Goal: Transaction & Acquisition: Subscribe to service/newsletter

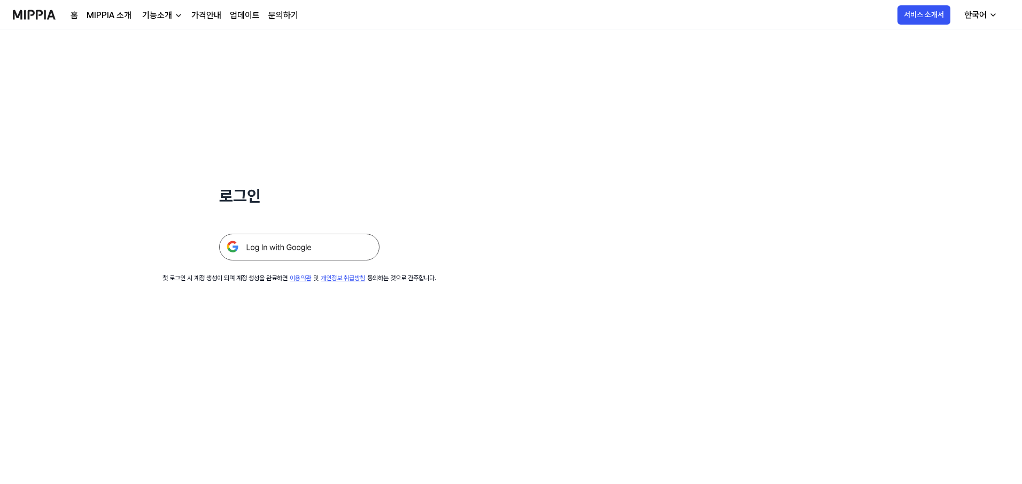
click at [299, 250] on img at bounding box center [299, 247] width 160 height 27
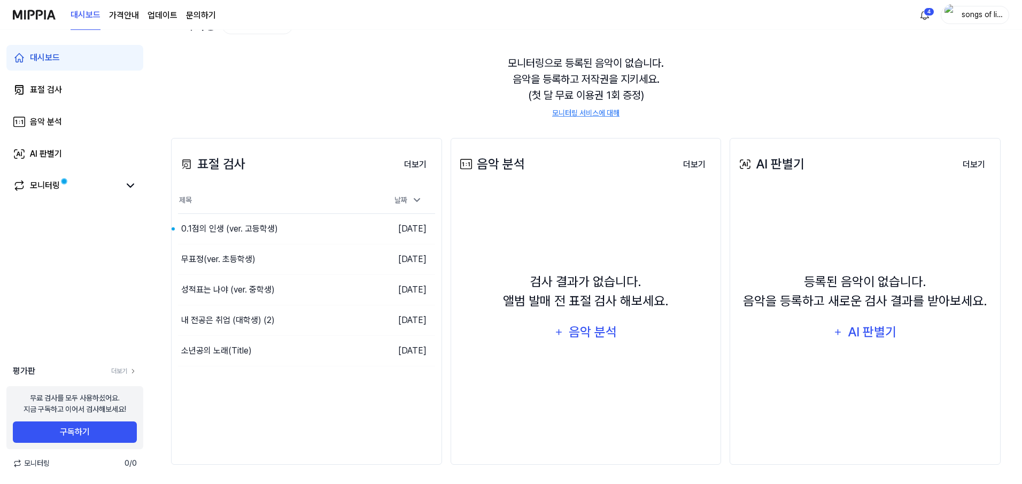
scroll to position [84, 0]
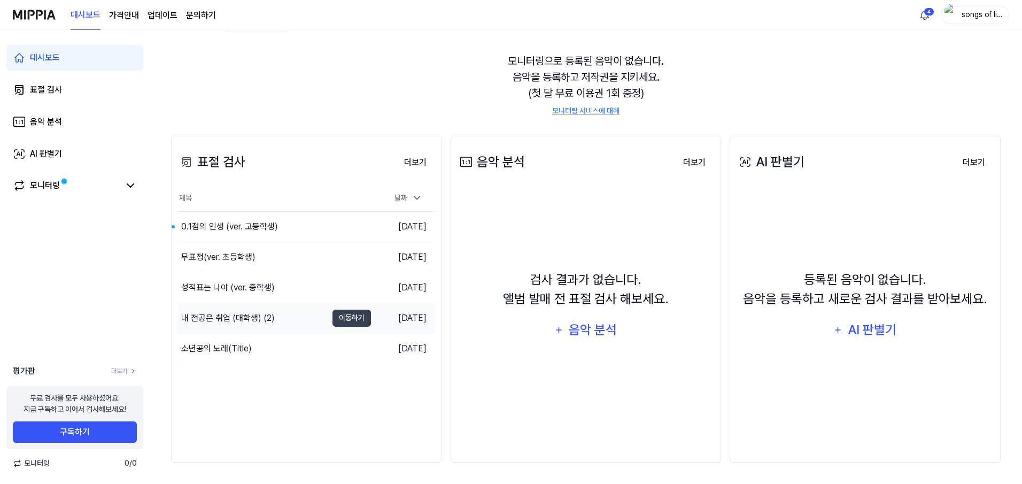
click at [229, 320] on div "내 전공은 취업 (대학생) (2)" at bounding box center [228, 318] width 94 height 13
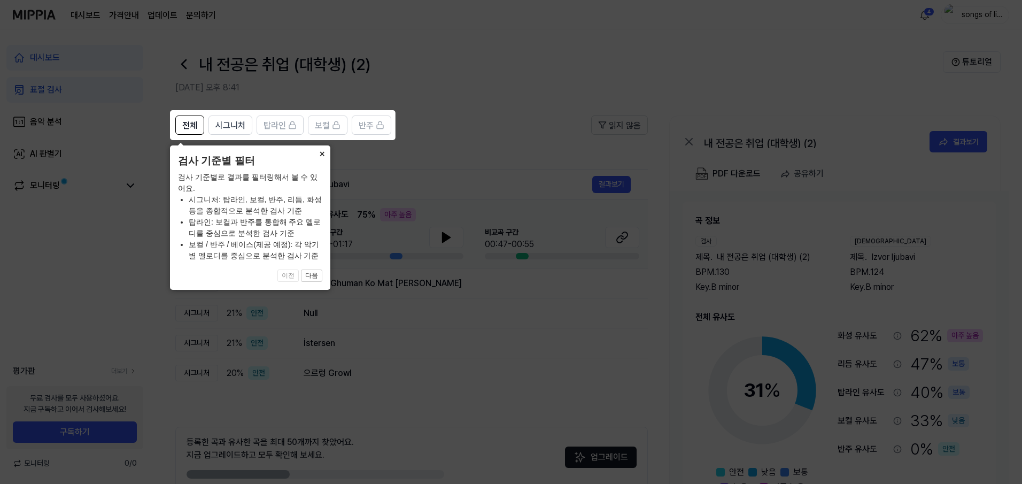
click at [319, 149] on button "×" at bounding box center [321, 152] width 17 height 15
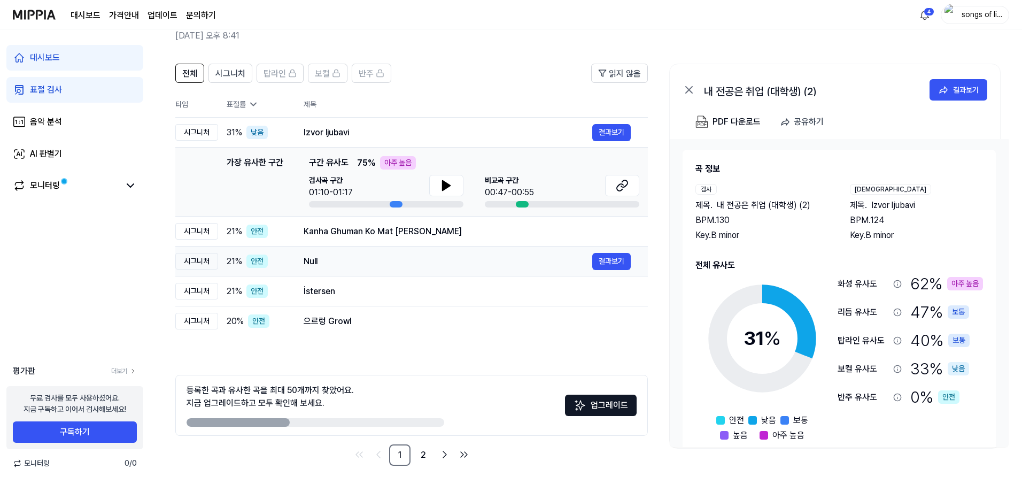
scroll to position [55, 0]
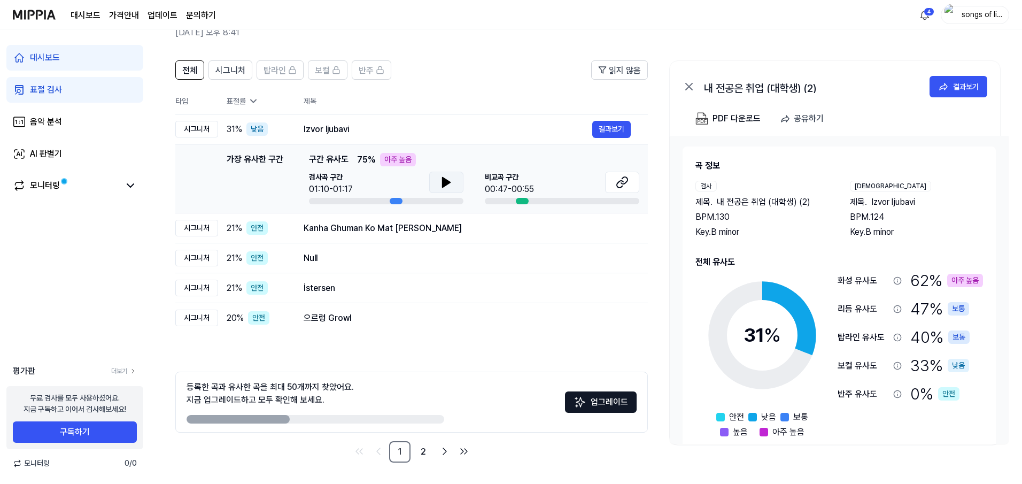
click at [444, 182] on icon at bounding box center [446, 182] width 7 height 10
click at [619, 179] on icon at bounding box center [622, 182] width 13 height 13
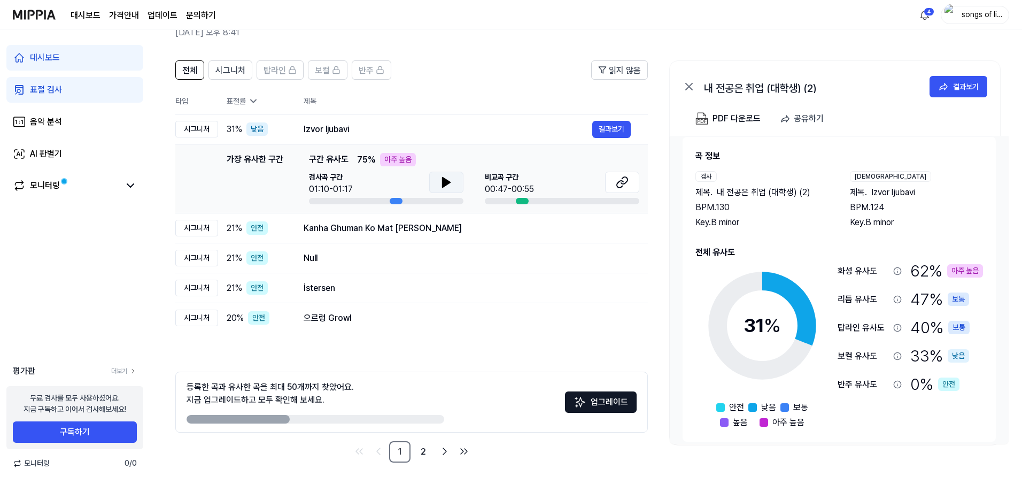
scroll to position [18, 0]
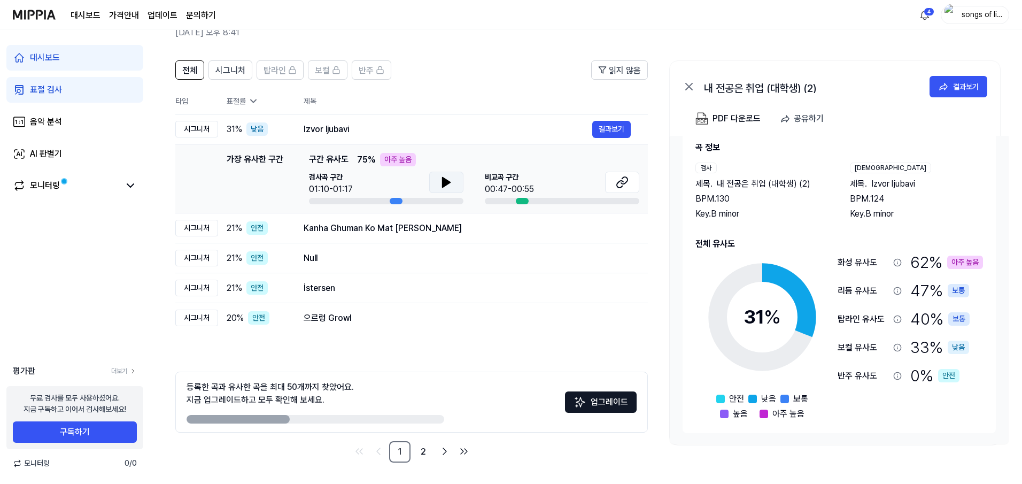
click at [447, 179] on icon at bounding box center [446, 182] width 13 height 13
click at [447, 179] on icon at bounding box center [448, 182] width 2 height 9
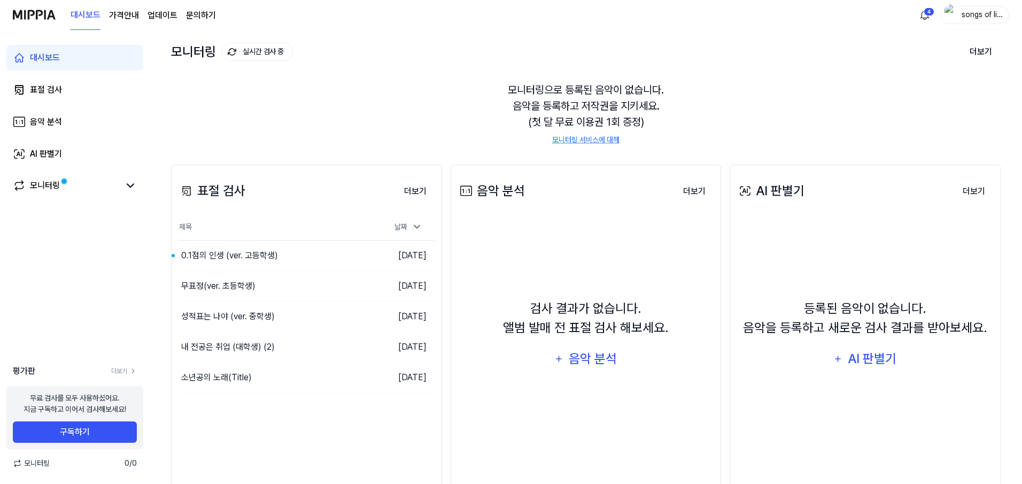
scroll to position [84, 0]
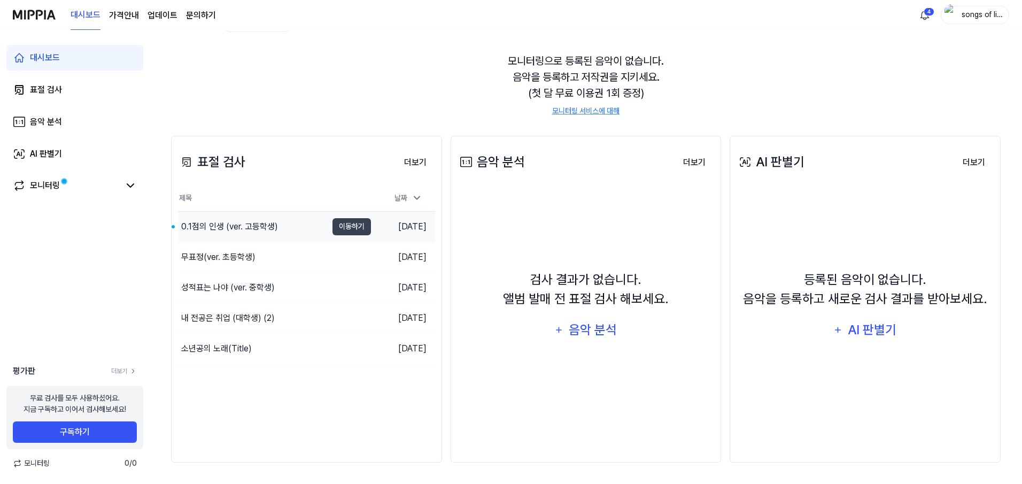
click at [211, 228] on div "0.1점의 인생 (ver. 고등학생)" at bounding box center [229, 226] width 97 height 13
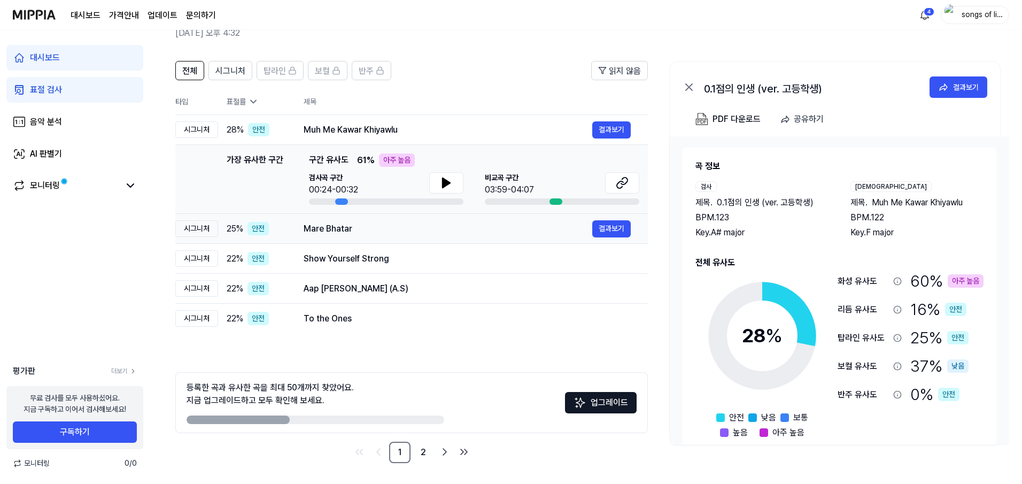
scroll to position [55, 0]
click at [438, 187] on button at bounding box center [446, 182] width 34 height 21
click at [446, 186] on icon at bounding box center [446, 182] width 13 height 13
click at [453, 187] on button at bounding box center [446, 182] width 34 height 21
click at [617, 187] on icon at bounding box center [620, 184] width 6 height 7
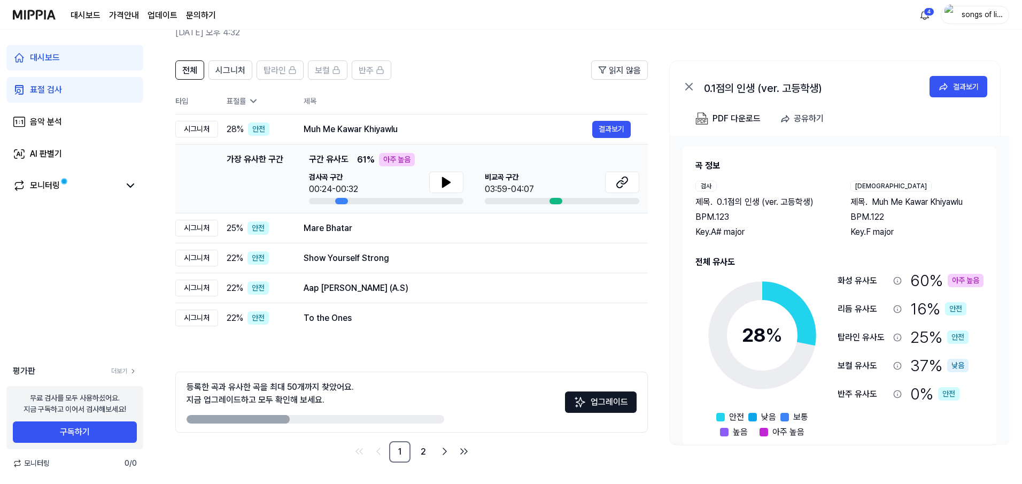
scroll to position [84, 0]
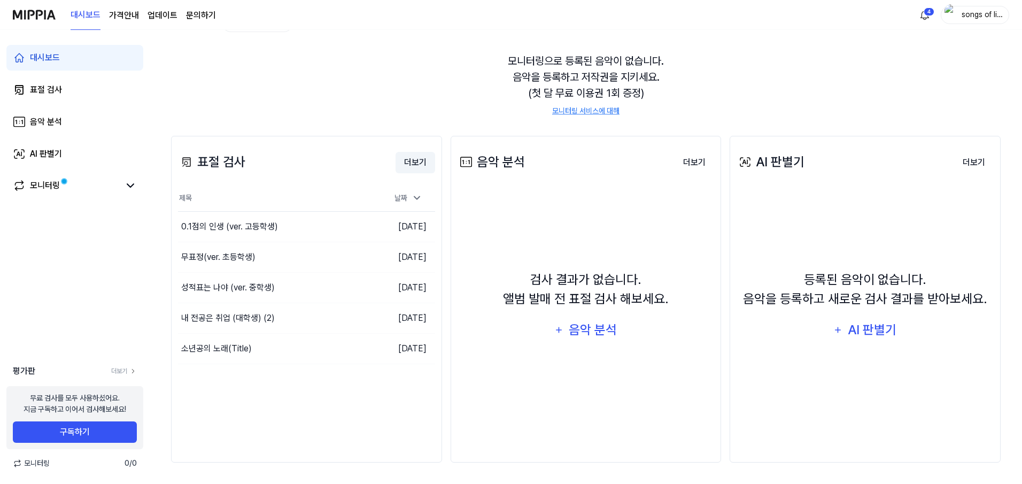
click at [418, 161] on button "더보기" at bounding box center [416, 162] width 40 height 21
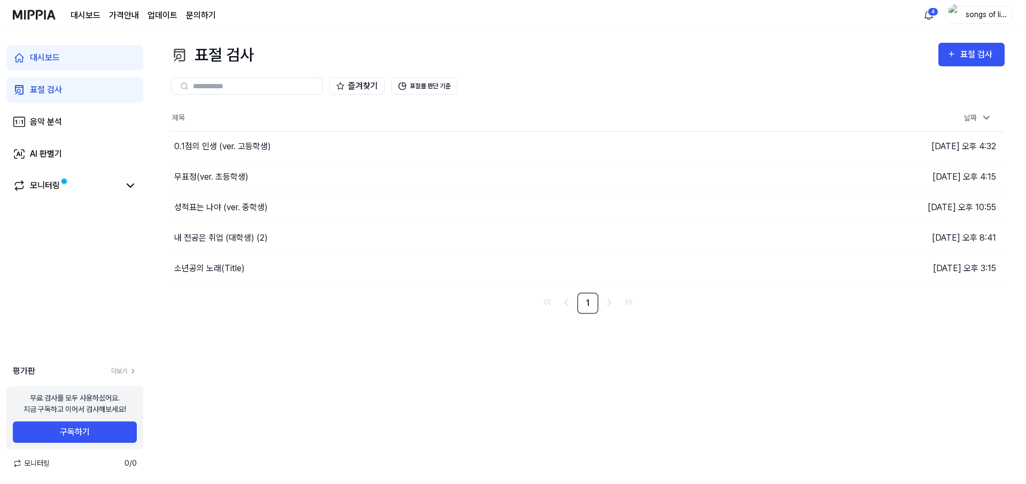
click at [50, 94] on div "표절 검사" at bounding box center [46, 89] width 32 height 13
click at [230, 86] on input "text" at bounding box center [254, 86] width 123 height 10
click at [973, 60] on div "표절 검사" at bounding box center [979, 55] width 36 height 14
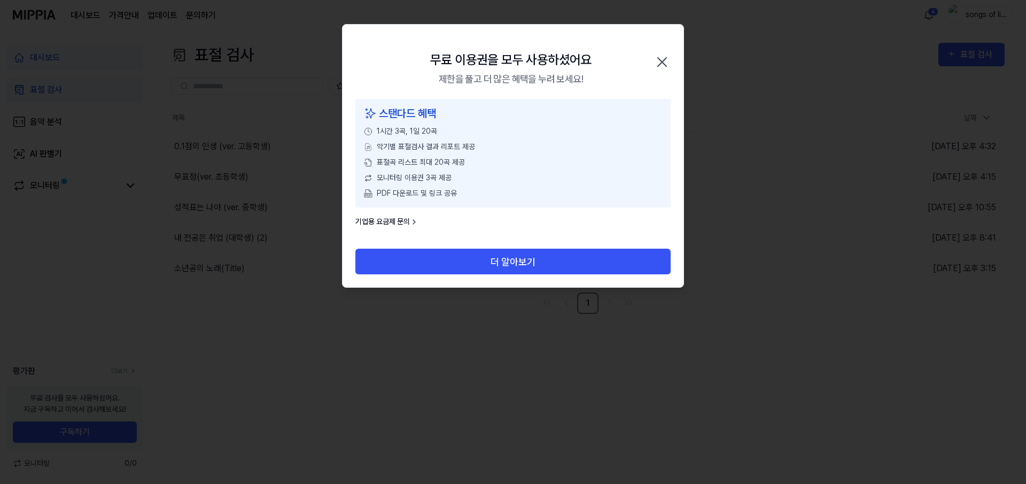
click at [362, 113] on div "스탠다드 혜택 1시간 3곡, 1일 20곡 악기별 표절검사 결과 리포트 제공 표절곡 리스트 최대 20곡 제공 모니터링 이용권 3곡 제공 PDF …" at bounding box center [512, 153] width 315 height 109
click at [660, 63] on icon "button" at bounding box center [662, 61] width 17 height 17
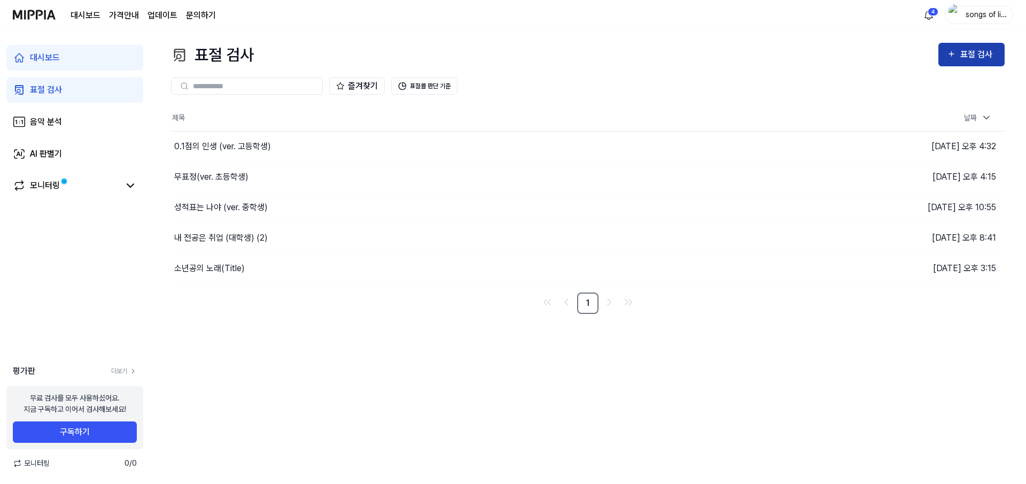
click at [982, 63] on button "표절 검사" at bounding box center [972, 55] width 66 height 24
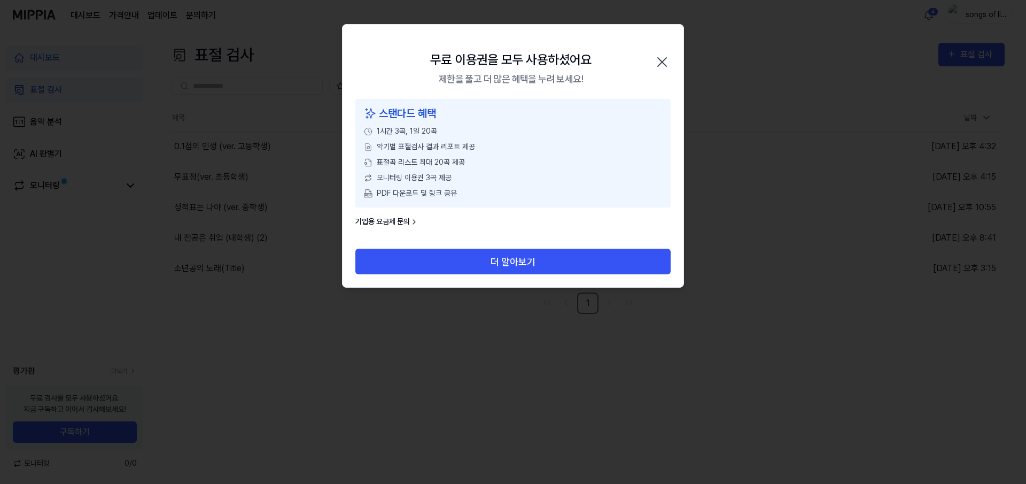
click at [416, 222] on icon at bounding box center [414, 222] width 9 height 9
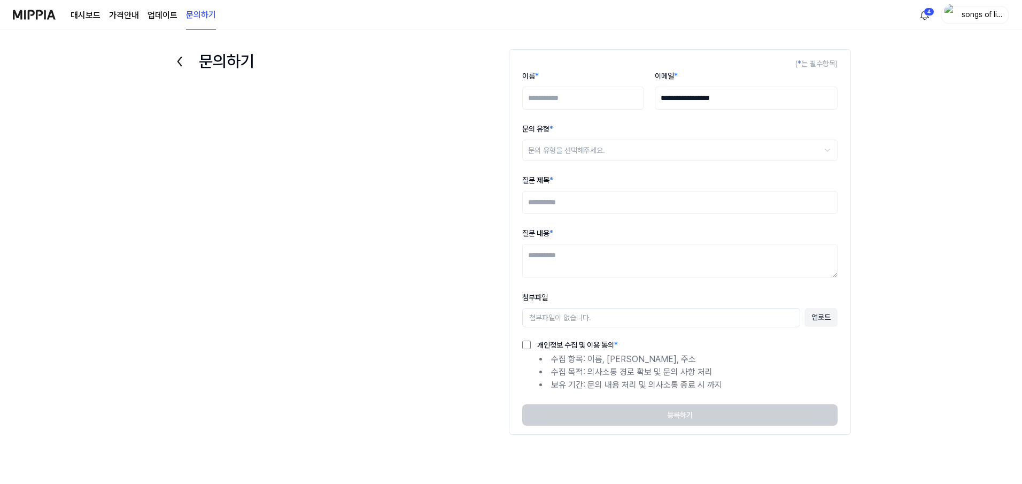
click at [107, 9] on div "대시보드 가격안내 업데이트 문의하기" at bounding box center [143, 14] width 145 height 29
click at [131, 16] on page\) "가격안내" at bounding box center [124, 15] width 30 height 13
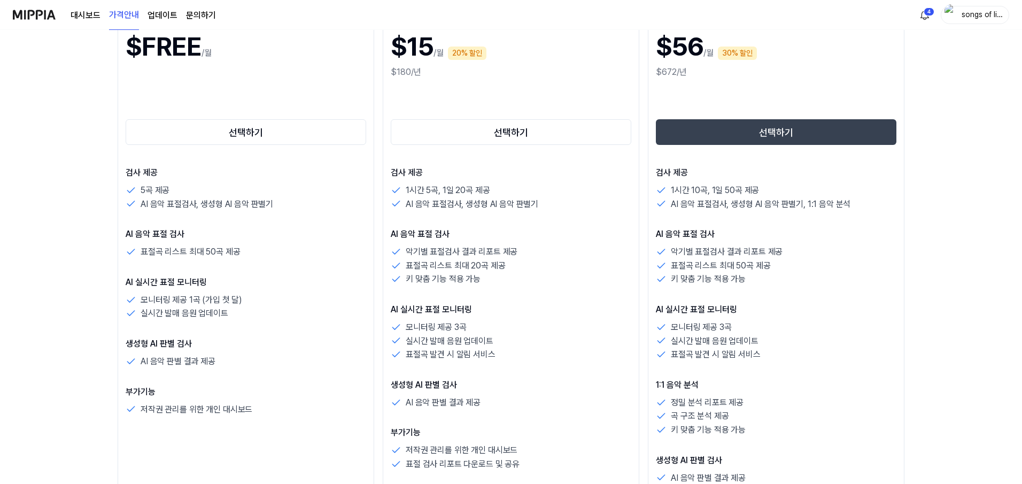
scroll to position [178, 0]
drag, startPoint x: 141, startPoint y: 250, endPoint x: 266, endPoint y: 250, distance: 125.1
click at [266, 250] on div "표절곡 리스트 최대 50곡 제공" at bounding box center [246, 251] width 241 height 14
drag, startPoint x: 130, startPoint y: 202, endPoint x: 319, endPoint y: 206, distance: 188.2
click at [319, 206] on div "AI 음악 표절검사, 생성형 AI 음악 판별기" at bounding box center [246, 204] width 241 height 14
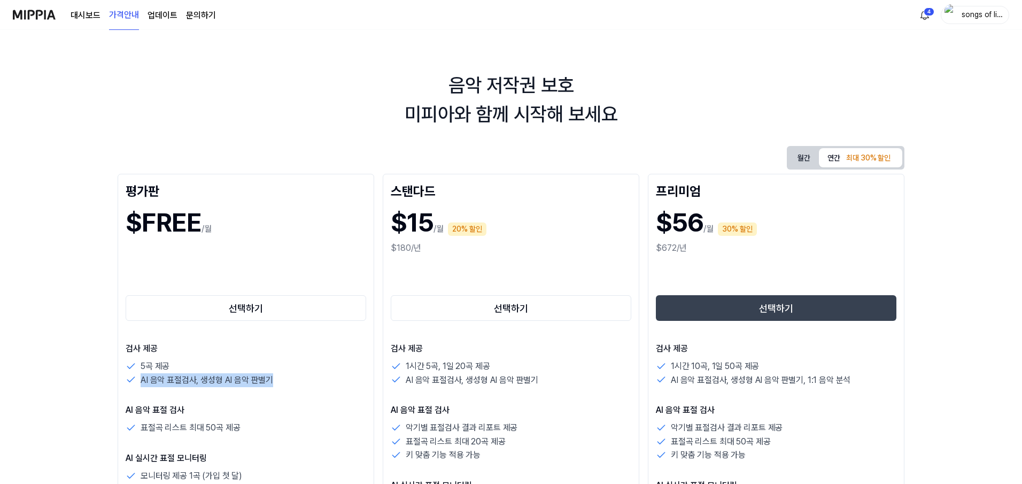
scroll to position [0, 0]
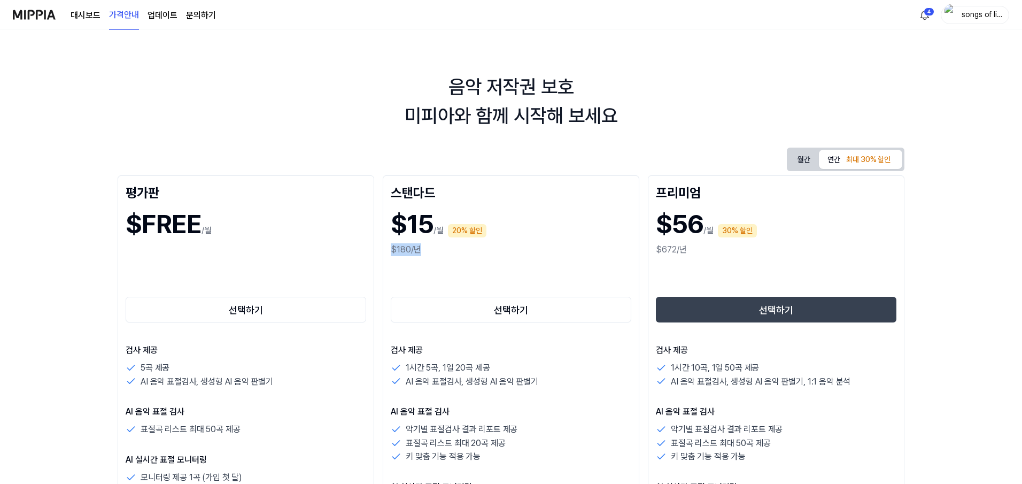
drag, startPoint x: 386, startPoint y: 249, endPoint x: 435, endPoint y: 252, distance: 48.7
click at [435, 252] on div "스탠다드 $15 /월 20% 할인 $180/년 선택하기 검사 제공 1시간 5곡, 1일 20곡 제공 AI 음악 표절검사, 생성형 AI 음악 판별…" at bounding box center [511, 460] width 257 height 571
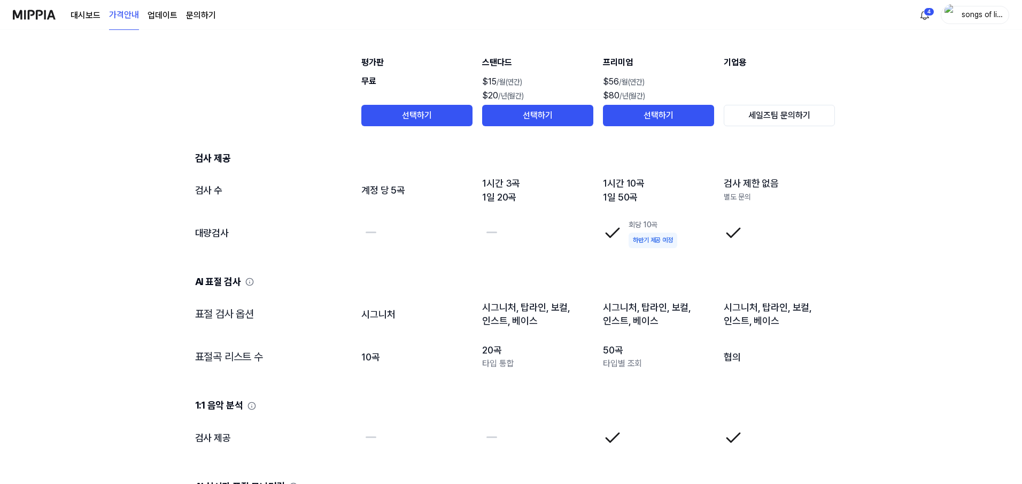
scroll to position [1158, 0]
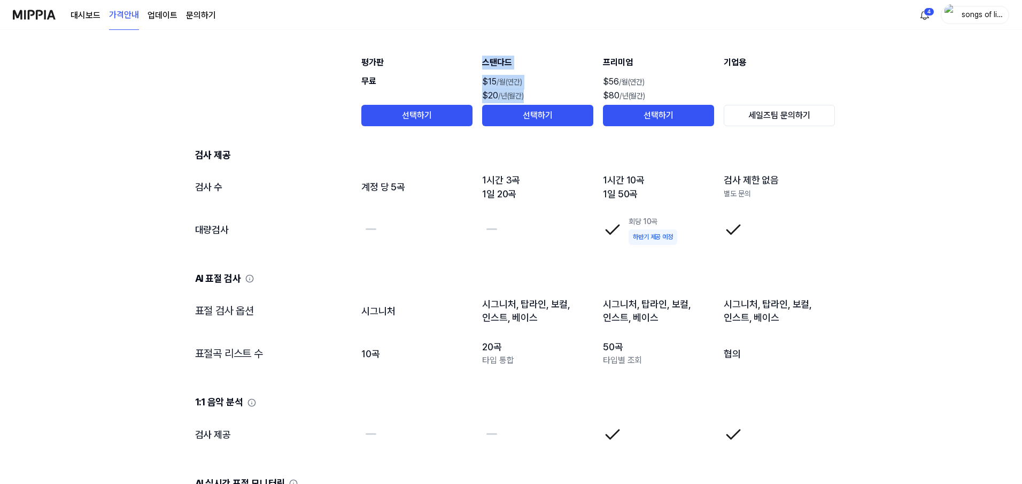
drag, startPoint x: 477, startPoint y: 97, endPoint x: 538, endPoint y: 97, distance: 60.9
click at [559, 87] on div "$15 /월(연간)" at bounding box center [537, 82] width 111 height 14
drag, startPoint x: 476, startPoint y: 91, endPoint x: 534, endPoint y: 95, distance: 58.4
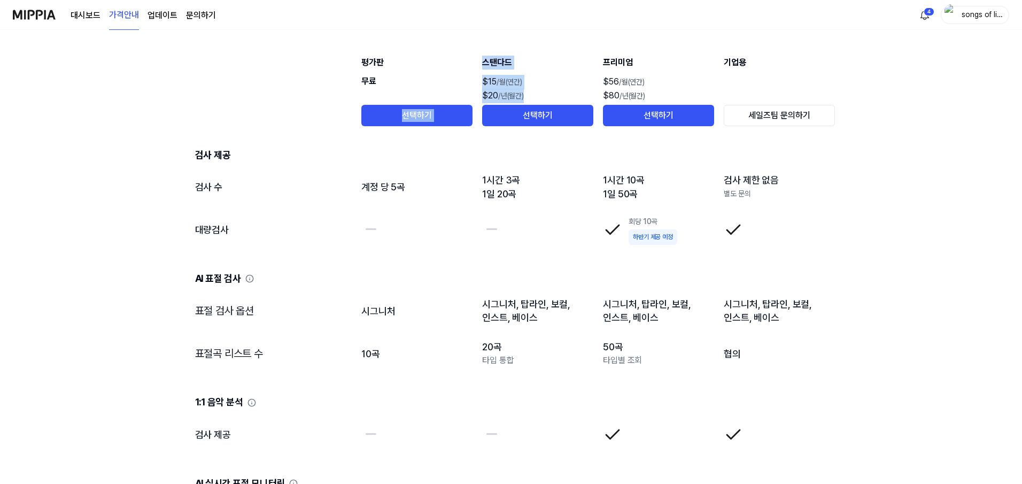
click at [562, 84] on div "$15 /월(연간)" at bounding box center [537, 82] width 111 height 14
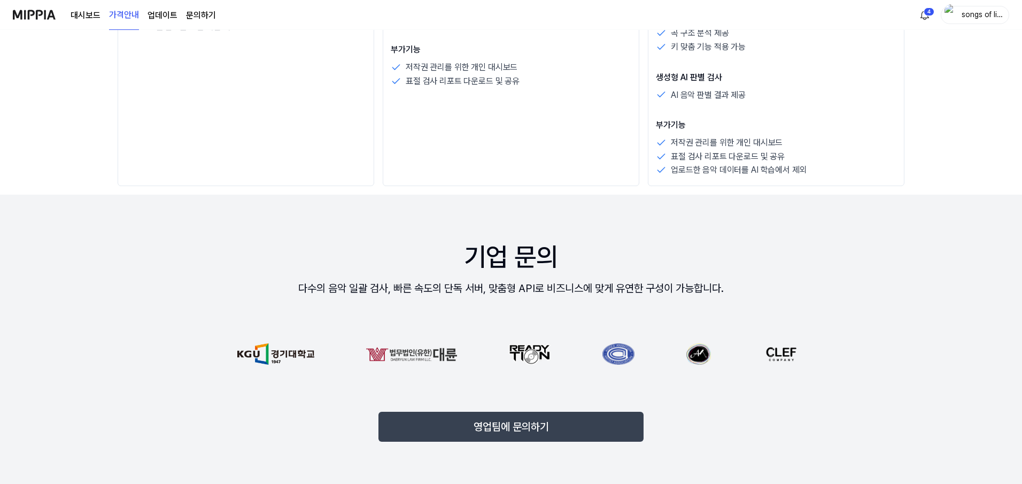
scroll to position [1009, 0]
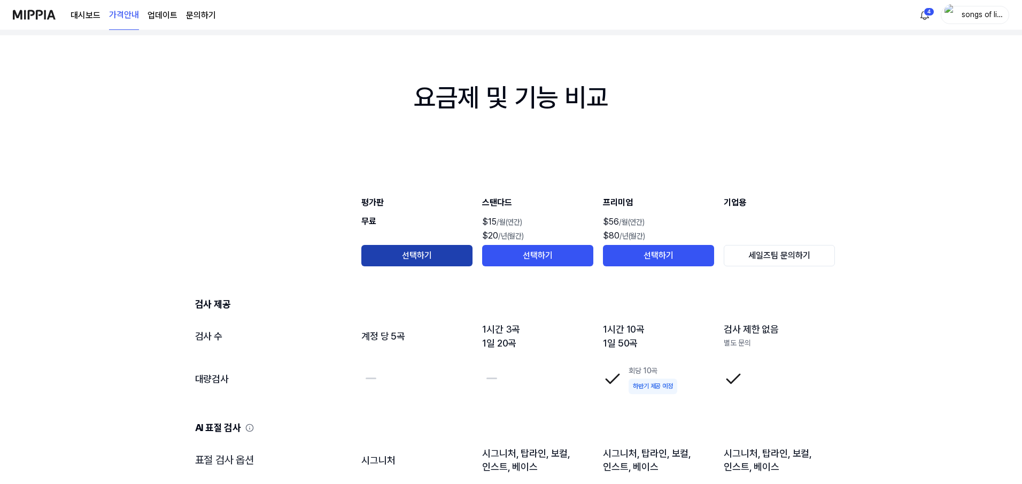
click at [419, 262] on button "선택하기" at bounding box center [416, 255] width 111 height 21
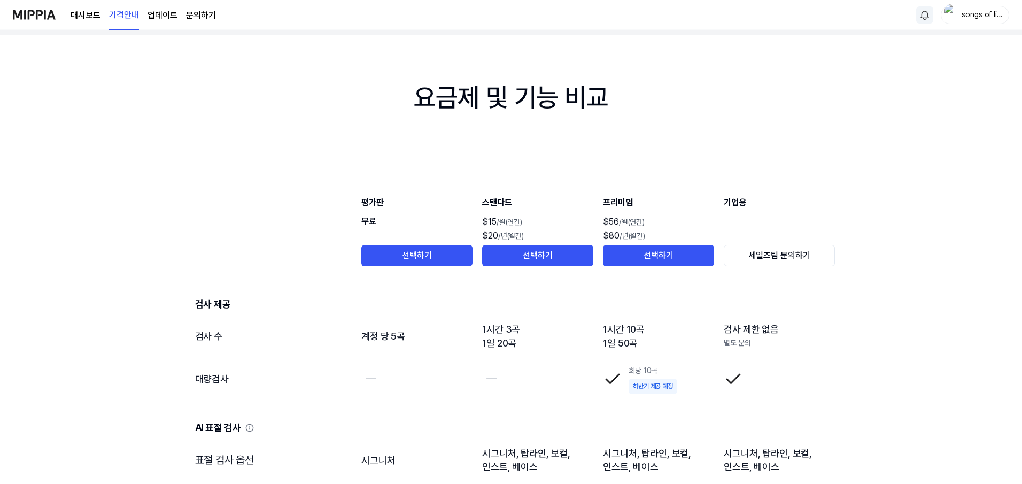
click at [24, 13] on img at bounding box center [34, 14] width 43 height 29
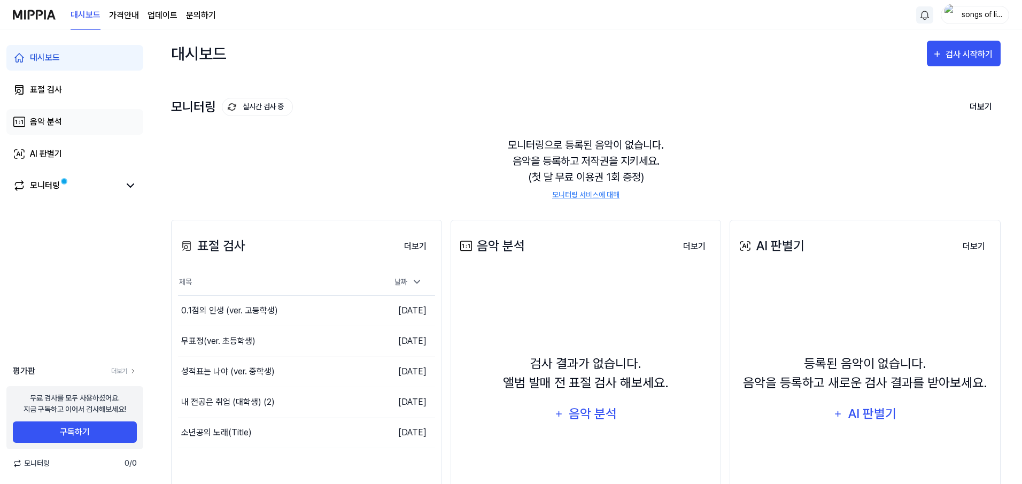
click at [49, 127] on div "음악 분석" at bounding box center [46, 121] width 32 height 13
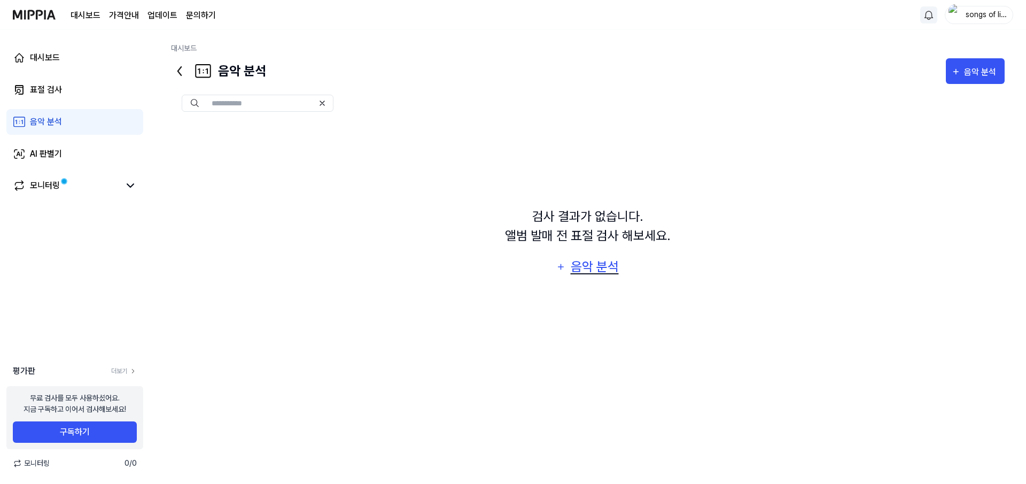
click at [561, 270] on icon "button" at bounding box center [561, 266] width 10 height 13
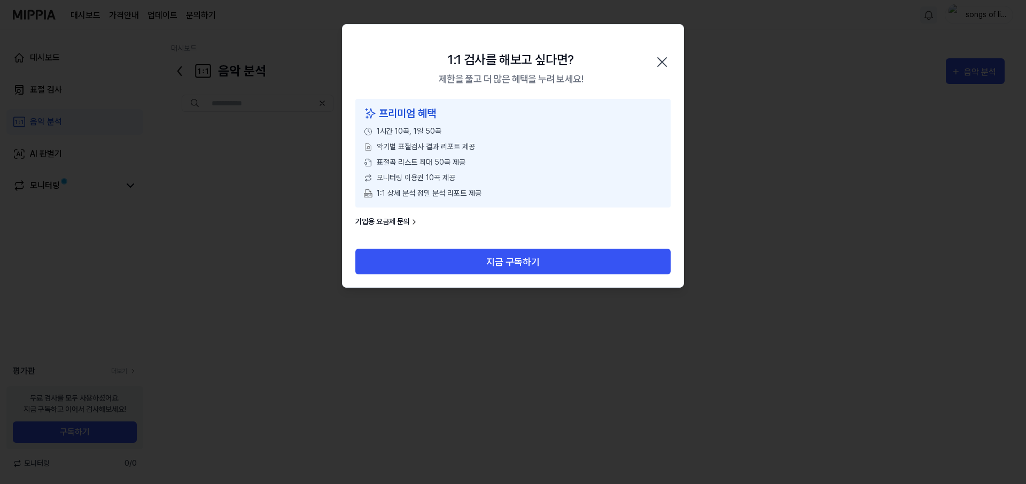
click at [662, 66] on icon "button" at bounding box center [662, 61] width 17 height 17
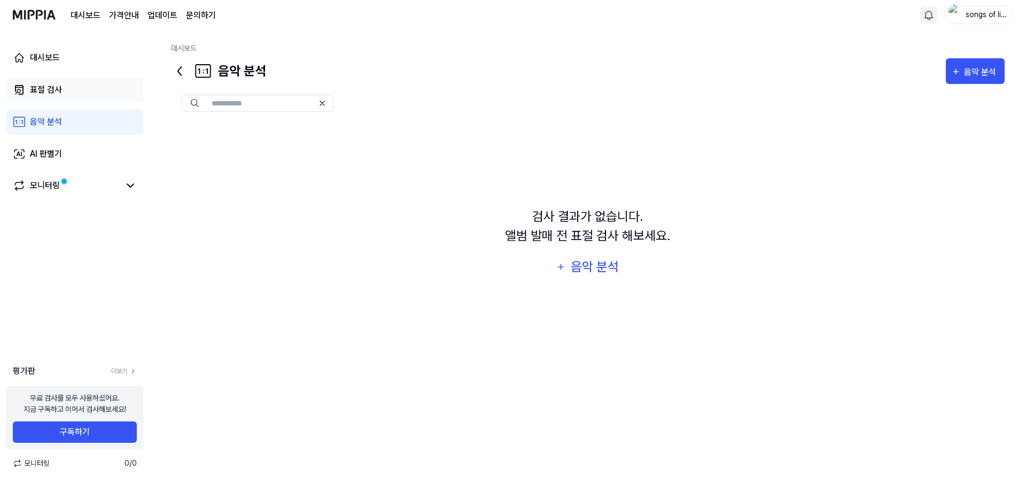
click at [71, 96] on link "표절 검사" at bounding box center [74, 90] width 137 height 26
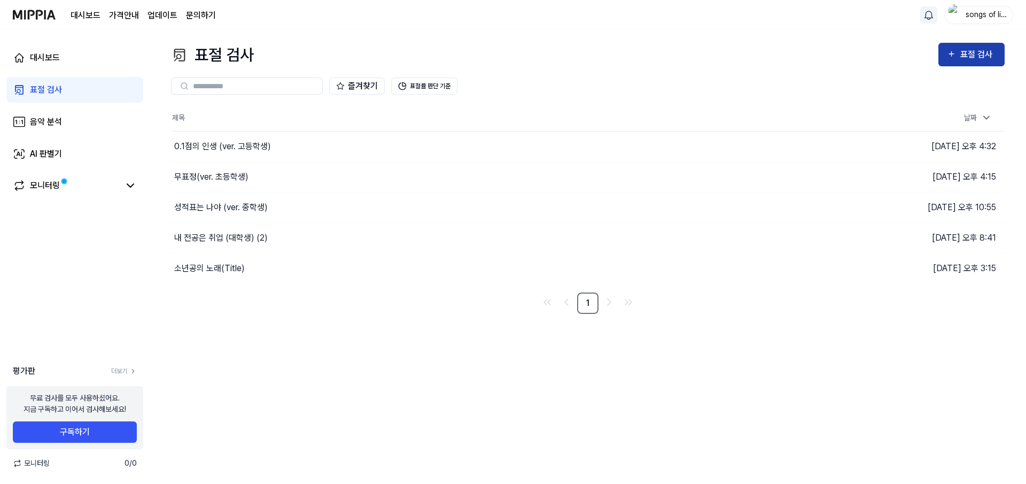
click at [1000, 63] on button "표절 검사" at bounding box center [972, 55] width 66 height 24
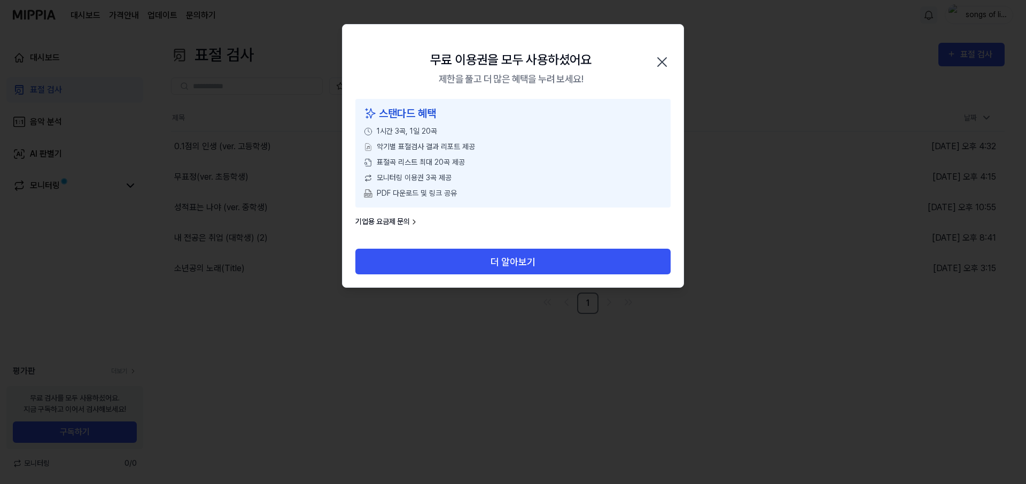
click at [662, 55] on icon "button" at bounding box center [662, 61] width 17 height 17
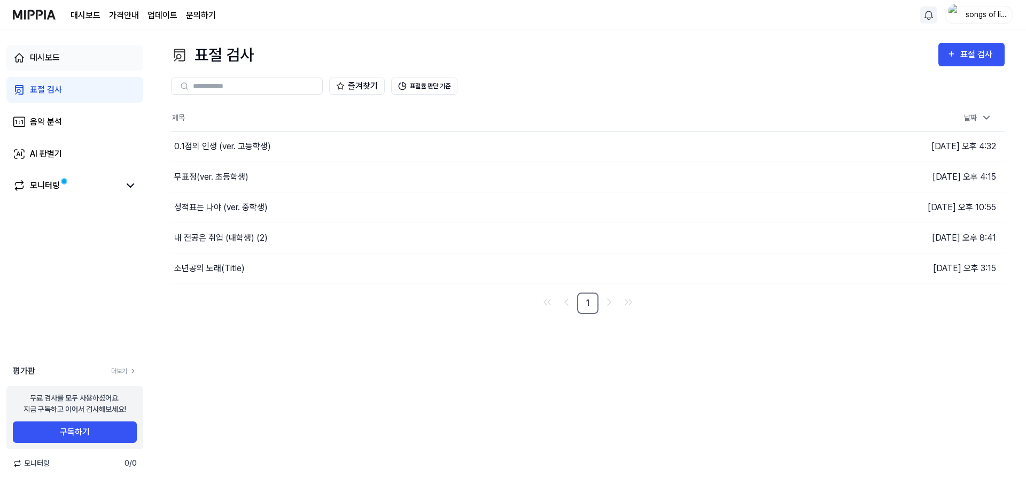
click at [59, 55] on div "대시보드" at bounding box center [45, 57] width 30 height 13
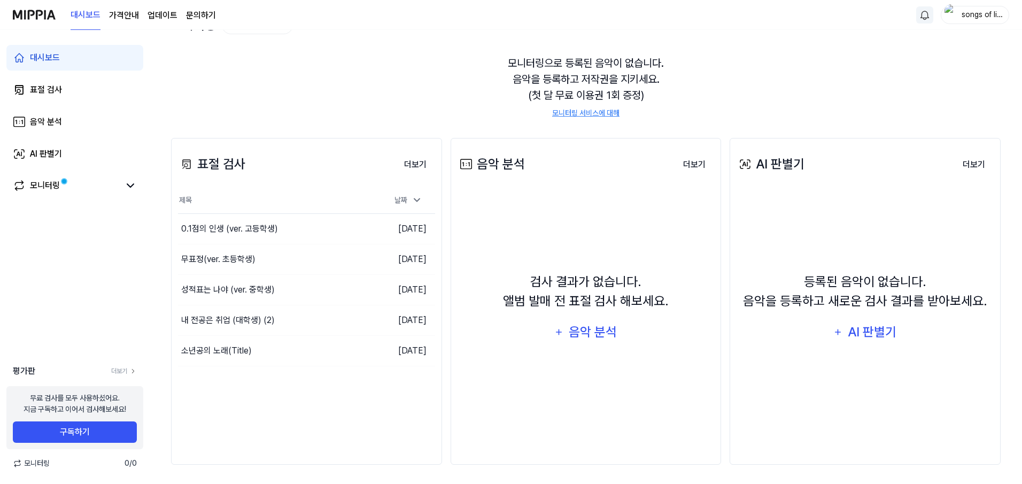
scroll to position [84, 0]
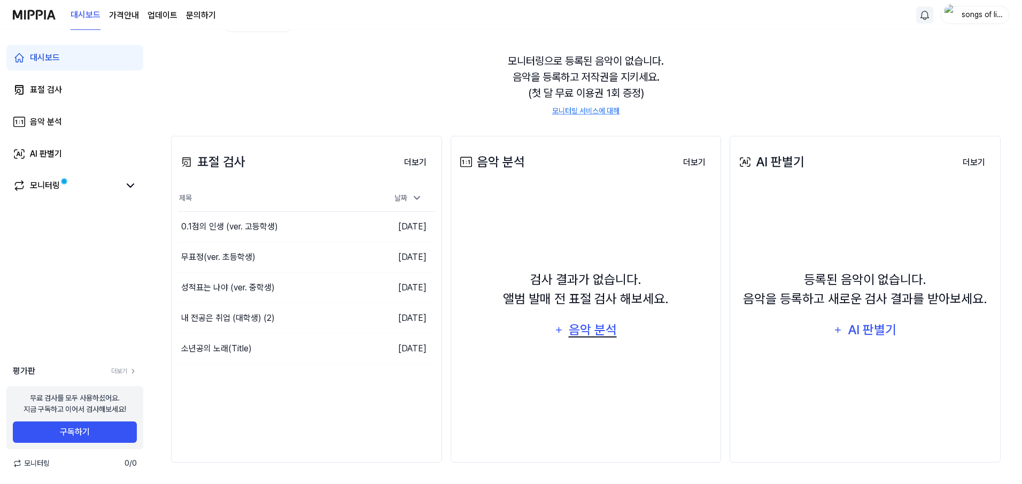
click at [561, 338] on button "음악 분석" at bounding box center [585, 330] width 77 height 26
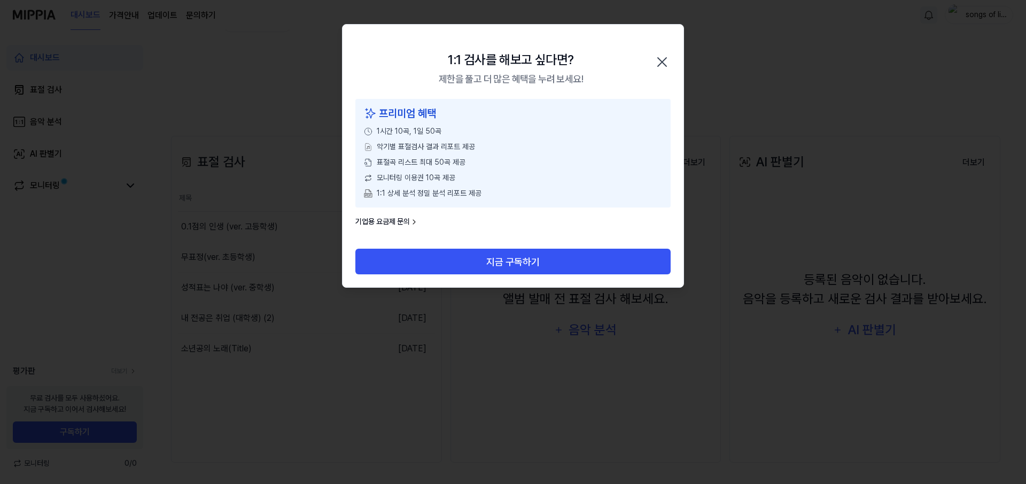
click at [664, 60] on icon "button" at bounding box center [662, 62] width 9 height 9
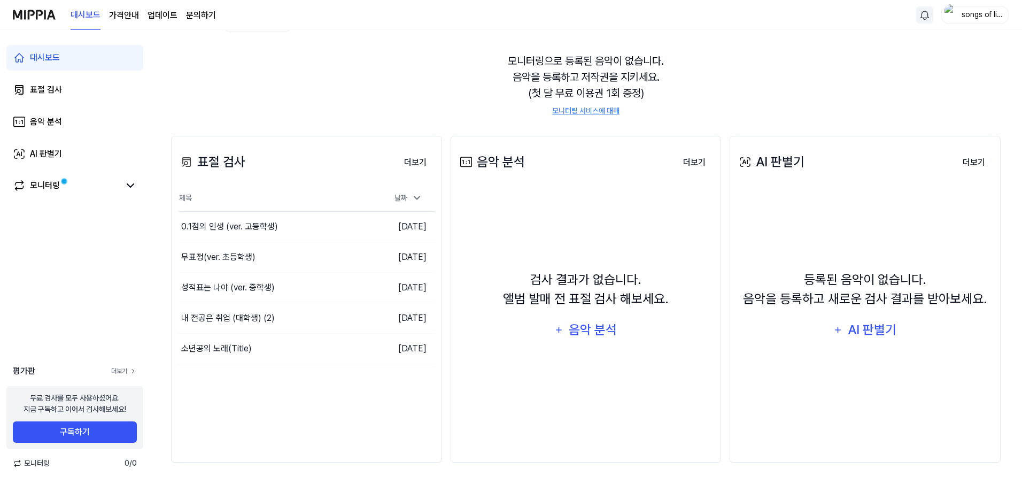
click at [125, 370] on link "더보기" at bounding box center [124, 371] width 26 height 10
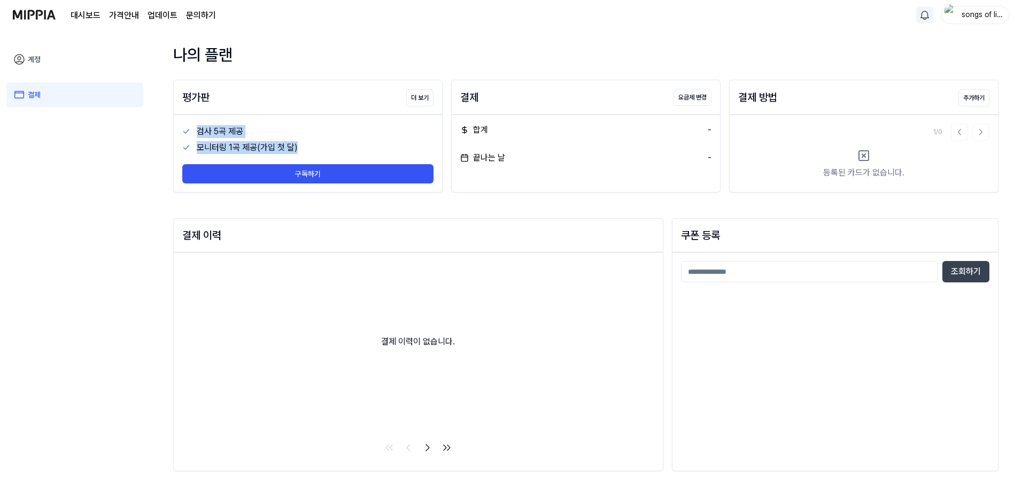
drag, startPoint x: 195, startPoint y: 129, endPoint x: 318, endPoint y: 152, distance: 124.5
click at [318, 152] on div "검사 5곡 제공 모니터링 1곡 제공(가입 첫 달) 구독하기" at bounding box center [308, 153] width 268 height 77
click at [329, 59] on div "나의 플랜" at bounding box center [585, 55] width 825 height 24
click at [412, 96] on button "더 보기" at bounding box center [419, 97] width 27 height 17
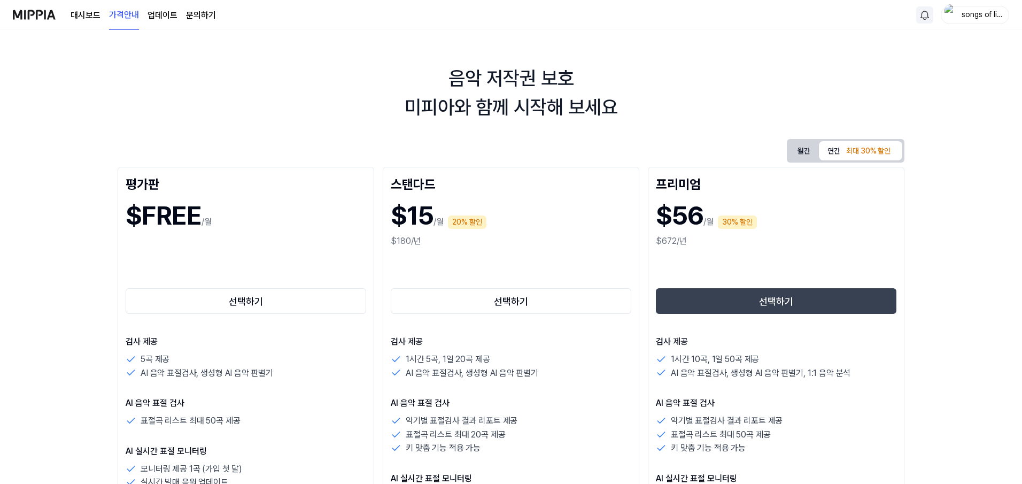
click at [395, 140] on div "월간 연간 최대 30% 할인 평가판 $FREE /월 선택하기 검사 제공 5곡 제공 AI 음악 표절검사, 생성형 AI 음악 판별기 AI 음악 표…" at bounding box center [511, 438] width 787 height 599
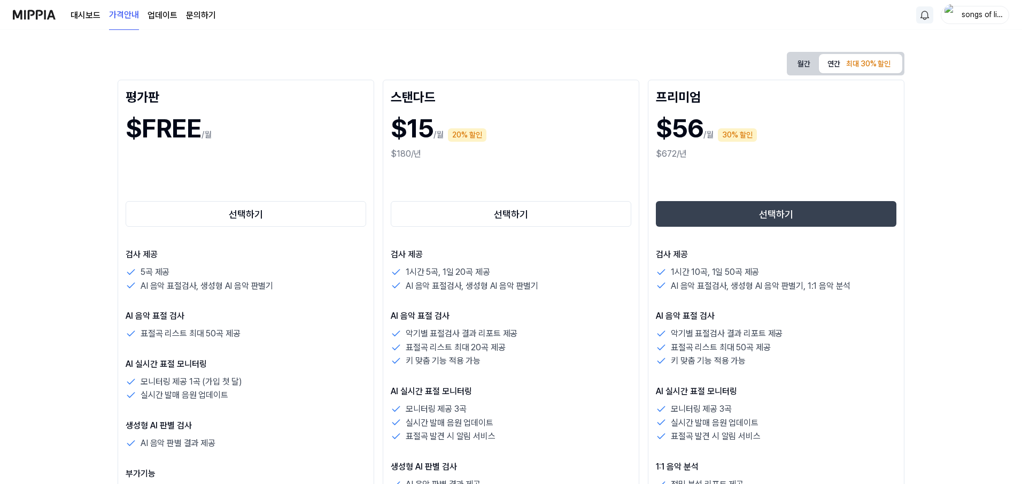
scroll to position [0, 0]
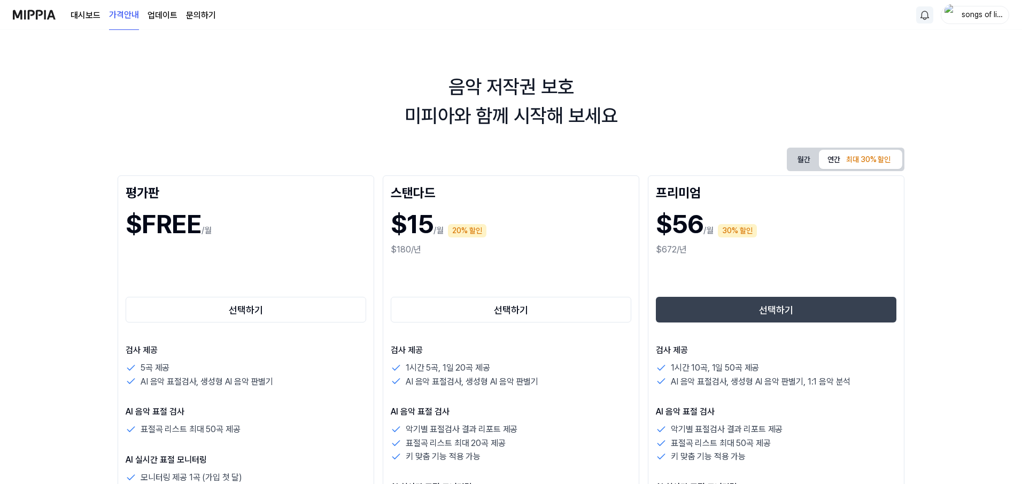
drag, startPoint x: 6, startPoint y: 11, endPoint x: 52, endPoint y: 19, distance: 46.7
click at [52, 19] on nav "대시보드 가격안내 업데이트 문의하기 songs of light" at bounding box center [511, 15] width 1022 height 30
click at [37, 293] on div "음악 저작권 보호 미피아와 함께 시작해 보세요 월간 연간 최대 30% 할인 평가판 $FREE /월 선택하기 검사 제공 5곡 제공 AI 음악 표…" at bounding box center [511, 257] width 1022 height 454
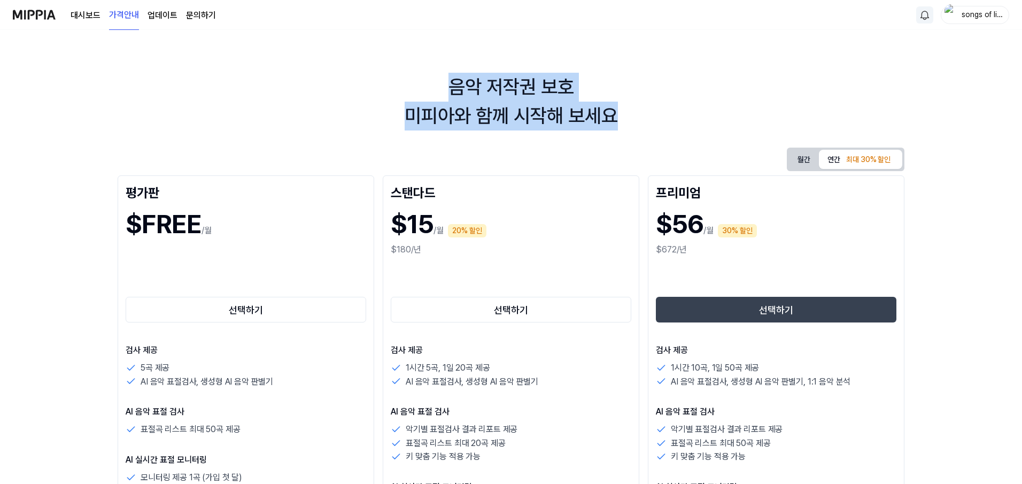
drag, startPoint x: 449, startPoint y: 86, endPoint x: 624, endPoint y: 124, distance: 179.4
click at [624, 124] on div "음악 저작권 보호 미피아와 함께 시작해 보세요" at bounding box center [511, 102] width 1022 height 58
click at [687, 87] on div "음악 저작권 보호 미피아와 함께 시작해 보세요" at bounding box center [511, 102] width 1022 height 58
